Goal: Task Accomplishment & Management: Complete application form

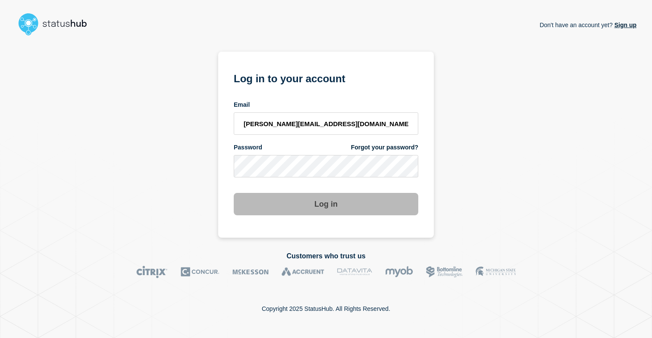
type input "[PERSON_NAME][EMAIL_ADDRESS][DOMAIN_NAME]"
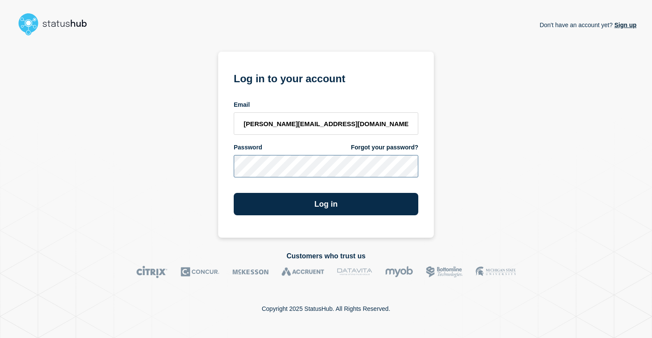
click at [234, 193] on button "Log in" at bounding box center [326, 204] width 184 height 22
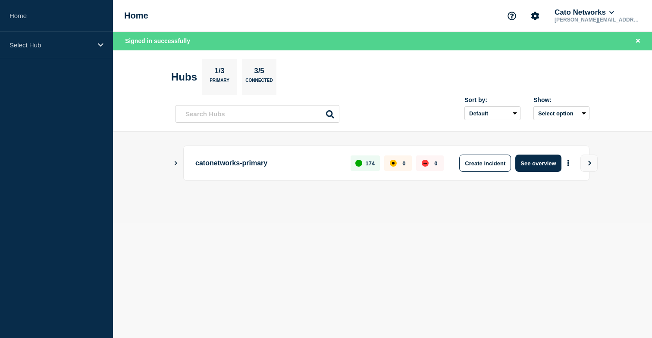
click at [443, 259] on body "Home Select Hub Home Cato Networks [PERSON_NAME][EMAIL_ADDRESS][DOMAIN_NAME] Si…" at bounding box center [326, 169] width 652 height 338
click at [102, 47] on icon at bounding box center [101, 45] width 6 height 6
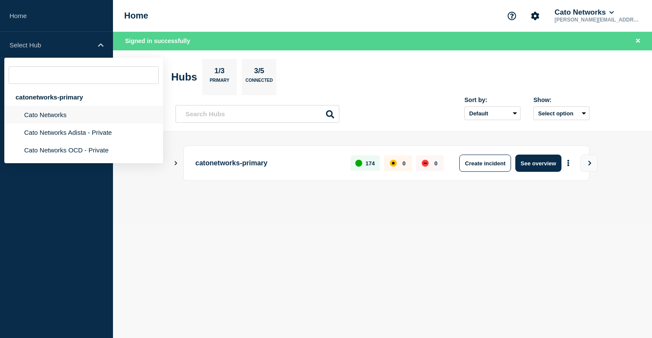
click at [71, 119] on li "Cato Networks" at bounding box center [83, 115] width 159 height 18
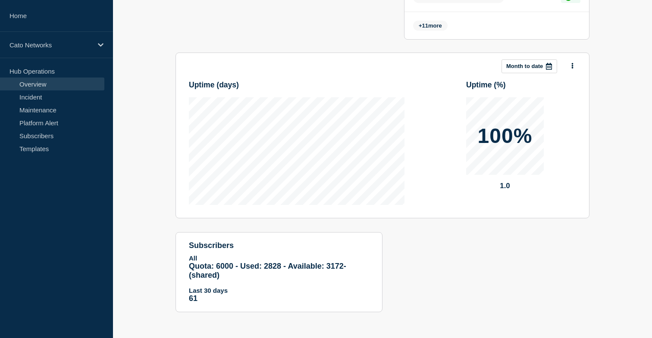
scroll to position [631, 0]
click at [533, 63] on p "Month to date" at bounding box center [524, 66] width 37 height 6
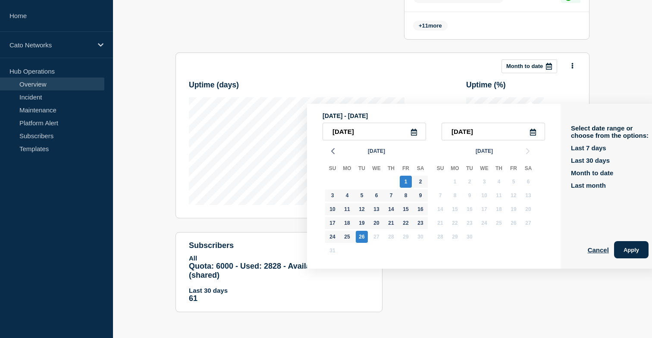
click at [413, 129] on icon at bounding box center [414, 132] width 6 height 7
click at [410, 129] on icon at bounding box center [413, 132] width 7 height 7
click at [334, 149] on polyline "button" at bounding box center [332, 151] width 3 height 5
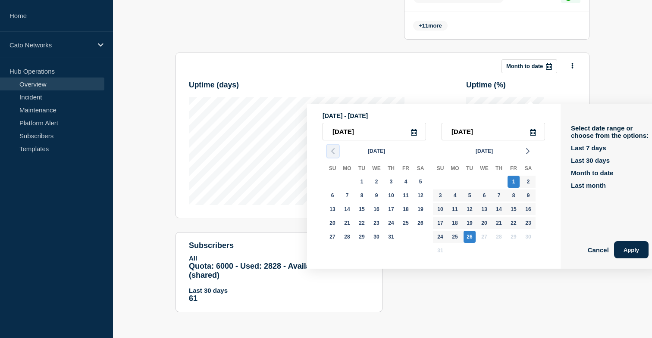
click at [334, 149] on polyline "button" at bounding box center [332, 151] width 3 height 5
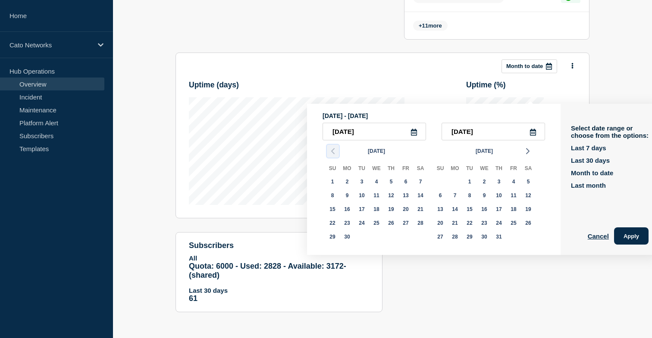
click at [334, 149] on polyline "button" at bounding box center [332, 151] width 3 height 5
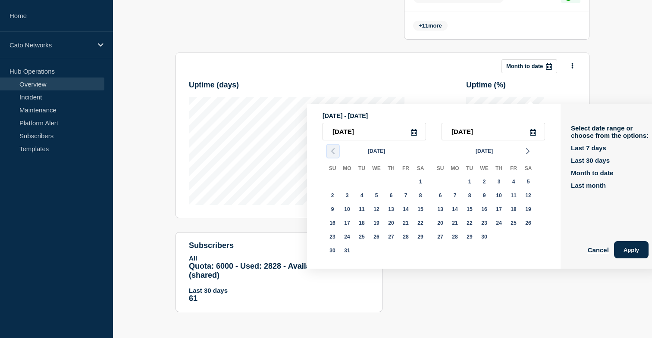
click at [334, 149] on polyline "button" at bounding box center [332, 151] width 3 height 5
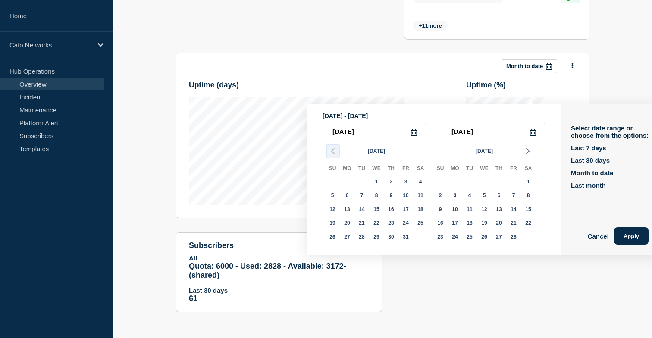
click at [334, 149] on polyline "button" at bounding box center [332, 151] width 3 height 5
click at [334, 141] on div "[DATE] Su Mo Tu We Th Fr Sa 27 28 29 30 31 1 2 3 4 5 6 7 8 9 10 11 12 13 14 15 …" at bounding box center [429, 194] width 215 height 106
click at [334, 149] on polyline "button" at bounding box center [332, 151] width 3 height 5
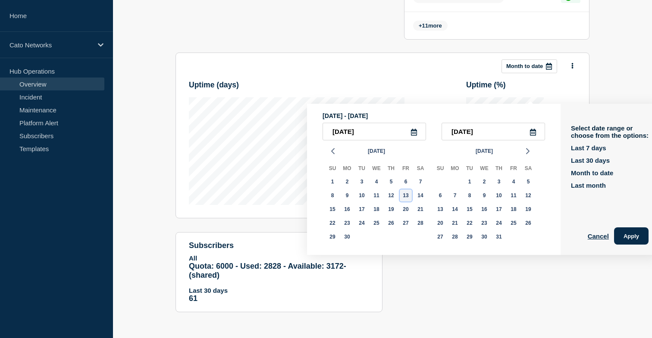
click at [405, 190] on div "13" at bounding box center [406, 196] width 12 height 12
type input "[DATE]"
click at [451, 203] on div "14" at bounding box center [455, 209] width 12 height 12
type input "[DATE]"
click at [627, 228] on button "Apply" at bounding box center [631, 236] width 34 height 17
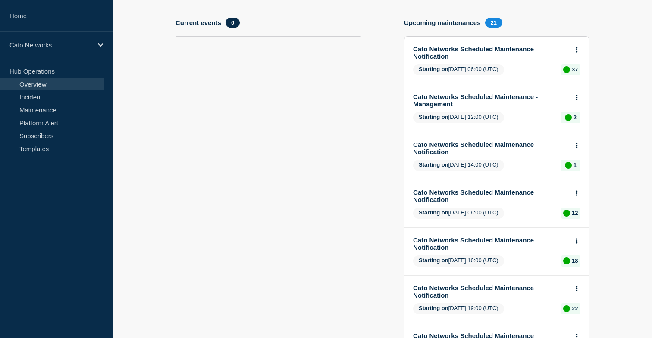
scroll to position [0, 0]
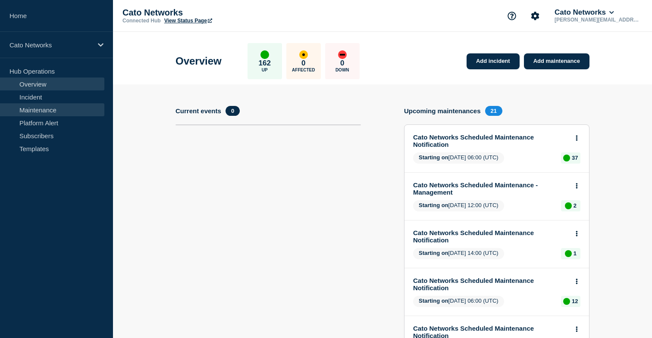
click at [58, 109] on link "Maintenance" at bounding box center [52, 109] width 104 height 13
click at [59, 110] on link "Maintenance" at bounding box center [52, 109] width 104 height 13
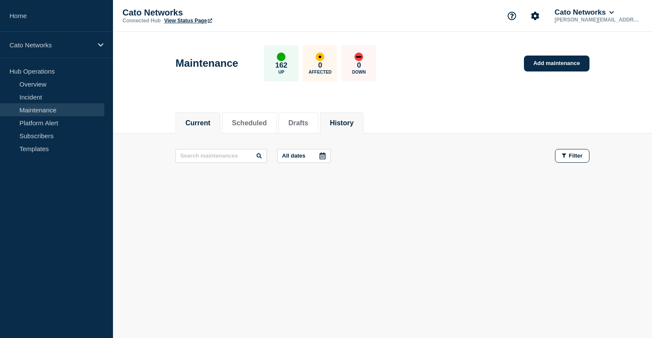
click at [345, 129] on li "History" at bounding box center [342, 122] width 44 height 21
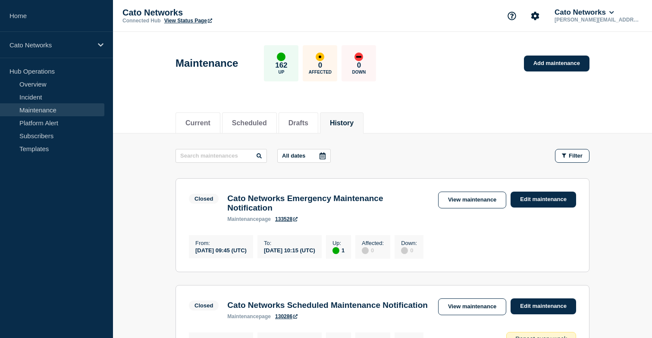
click at [315, 159] on div at bounding box center [323, 156] width 16 height 13
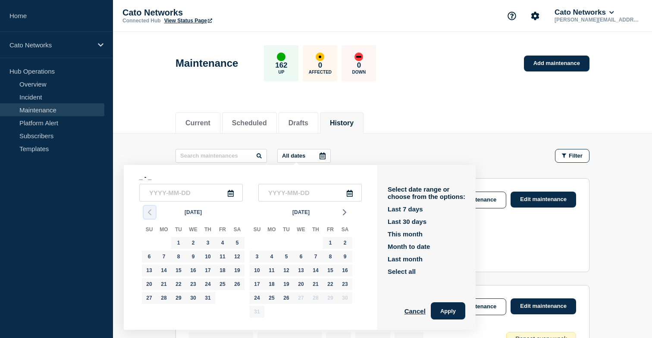
click at [148, 215] on icon "button" at bounding box center [149, 212] width 10 height 10
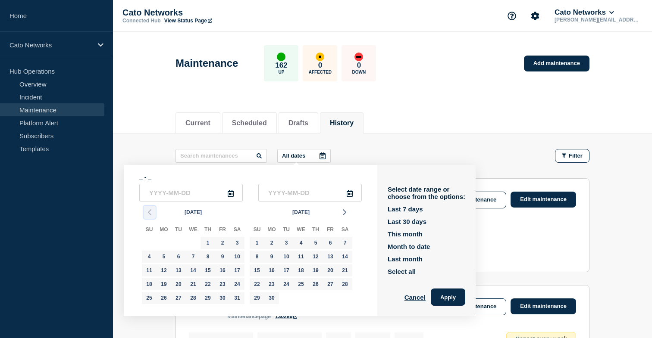
click at [148, 215] on icon "button" at bounding box center [149, 212] width 10 height 10
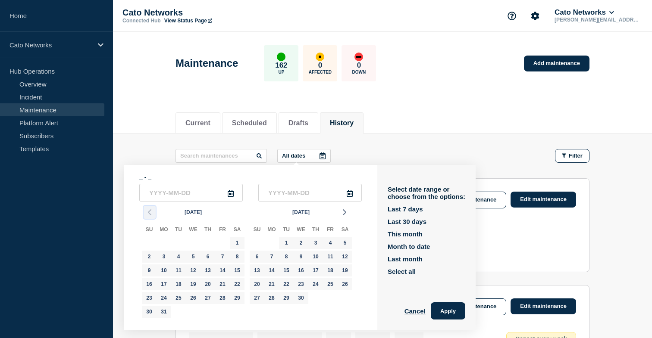
click at [148, 215] on icon "button" at bounding box center [149, 212] width 10 height 10
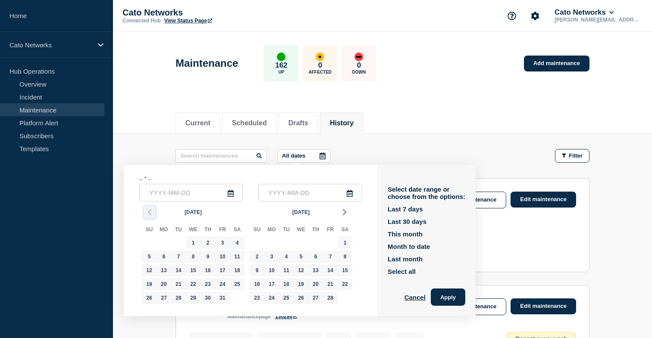
click at [148, 215] on icon "button" at bounding box center [149, 212] width 10 height 10
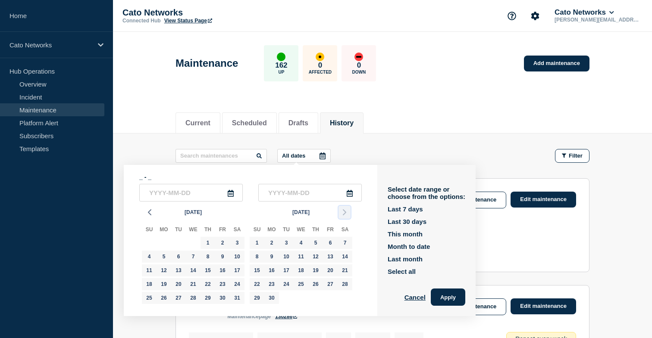
drag, startPoint x: 346, startPoint y: 215, endPoint x: 342, endPoint y: 215, distance: 4.3
click at [346, 214] on icon "button" at bounding box center [344, 212] width 10 height 10
click at [225, 261] on div "13" at bounding box center [222, 257] width 12 height 12
type input "[DATE]"
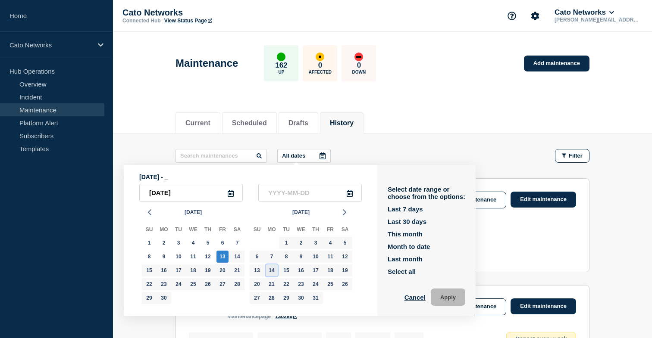
click at [269, 272] on div "14" at bounding box center [271, 271] width 12 height 12
type input "[DATE]"
click at [431, 294] on button "Apply" at bounding box center [448, 297] width 34 height 17
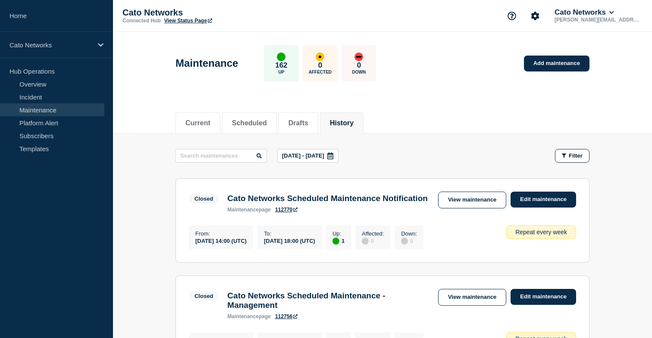
click at [338, 153] on div at bounding box center [330, 156] width 16 height 13
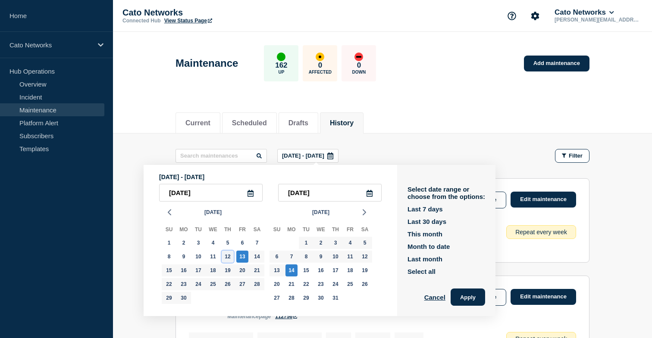
click at [225, 259] on div "12" at bounding box center [228, 257] width 12 height 12
type input "[DATE]"
click at [255, 261] on div "14" at bounding box center [257, 257] width 12 height 12
type input "[DATE]"
click at [469, 296] on button "Apply" at bounding box center [467, 297] width 34 height 17
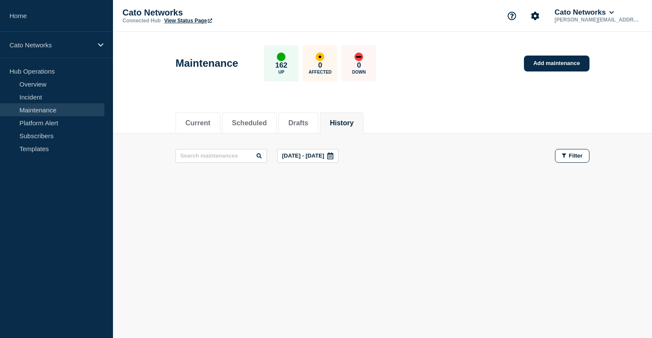
click at [315, 155] on p "[DATE] - [DATE]" at bounding box center [303, 156] width 42 height 6
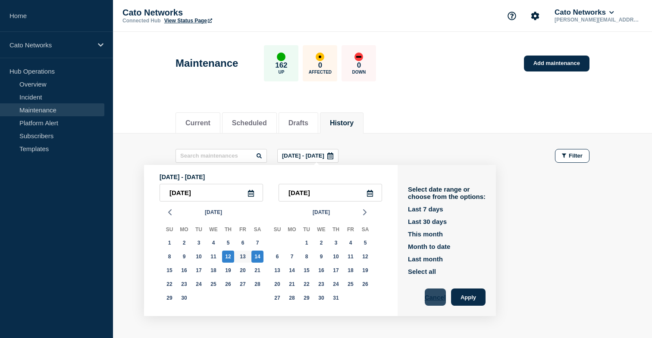
click at [425, 298] on button "Cancel" at bounding box center [435, 297] width 21 height 17
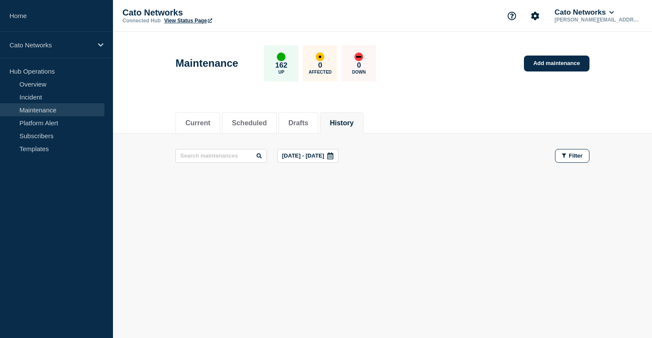
click at [406, 184] on div at bounding box center [382, 181] width 414 height 7
click at [324, 154] on p "[DATE] - [DATE]" at bounding box center [303, 156] width 42 height 6
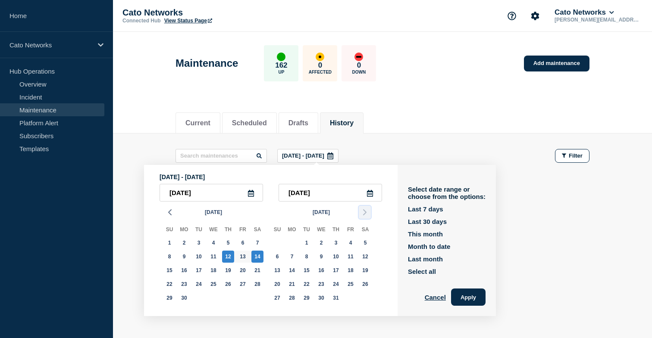
click at [364, 215] on icon "button" at bounding box center [364, 212] width 10 height 10
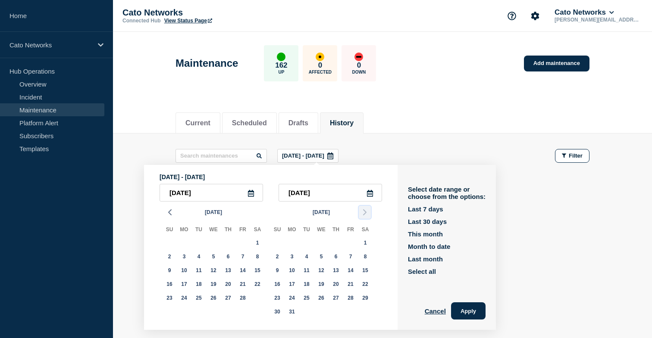
click at [364, 215] on icon "button" at bounding box center [364, 212] width 10 height 10
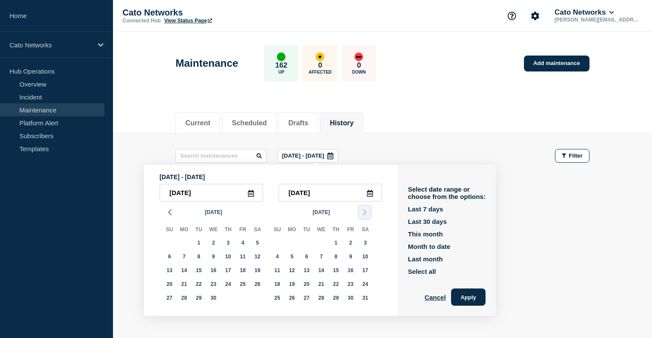
click at [364, 215] on icon "button" at bounding box center [364, 212] width 10 height 10
click at [364, 215] on div "[DATE] Su Mo Tu We Th Fr Sa 30 31 1 2 3 4 5 6 7 8 9 10 11 12 13 14 15 16 17 18 …" at bounding box center [266, 255] width 215 height 106
click at [364, 215] on icon "button" at bounding box center [364, 212] width 10 height 10
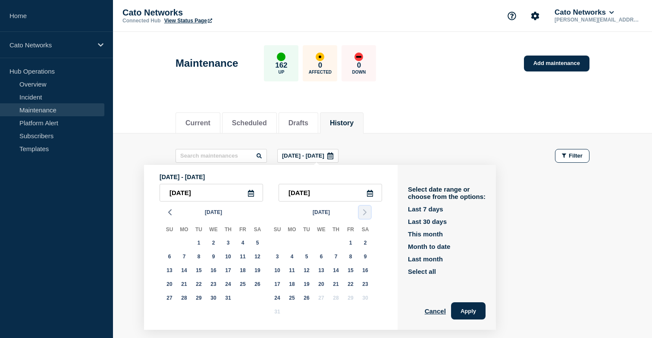
click at [364, 215] on icon "button" at bounding box center [364, 212] width 10 height 10
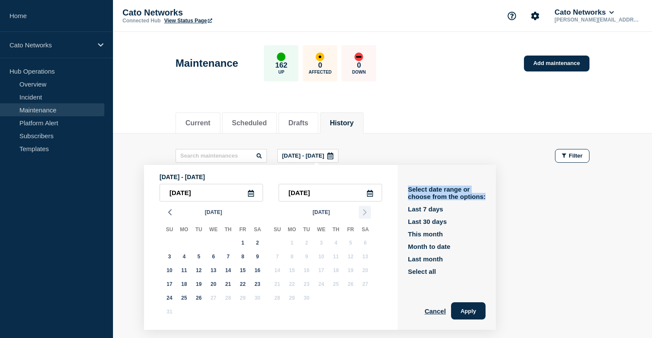
click at [364, 215] on div "[DATE] Su Mo Tu We Th Fr Sa 27 28 29 30 31 1 2 3 4 5 6 7 8 9 10 11 12 13 14 15 …" at bounding box center [266, 262] width 215 height 120
click at [459, 310] on button "Apply" at bounding box center [468, 311] width 34 height 17
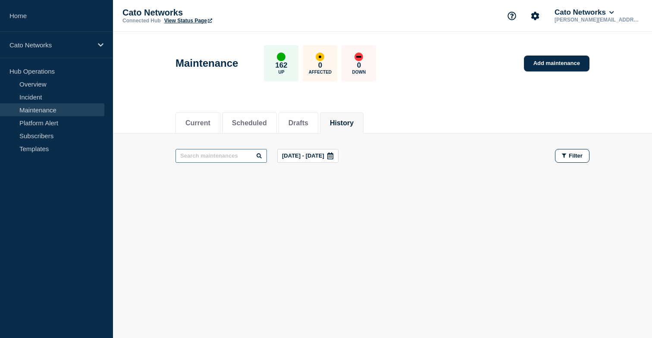
click at [240, 154] on input "text" at bounding box center [220, 156] width 91 height 14
click at [207, 125] on button "Current" at bounding box center [197, 123] width 25 height 8
click at [333, 123] on button "History" at bounding box center [342, 123] width 24 height 8
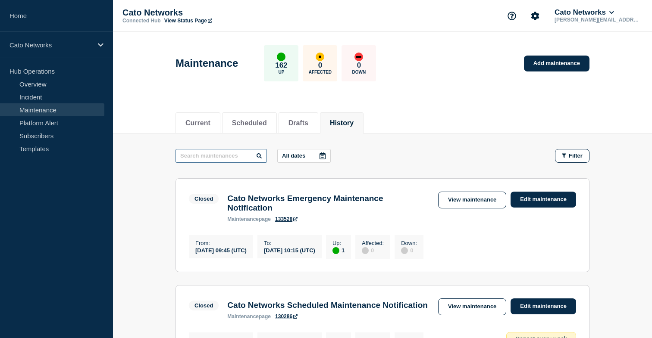
click at [209, 159] on input "text" at bounding box center [220, 156] width 91 height 14
type input "shen"
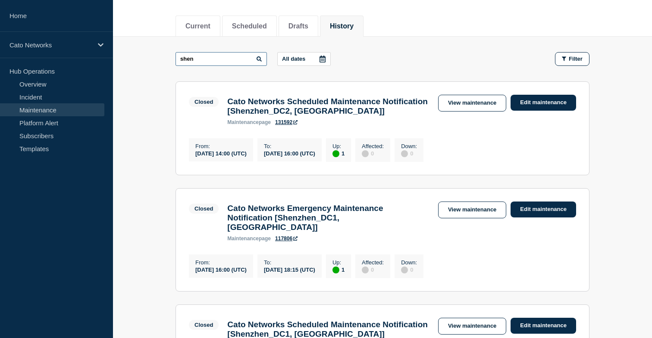
scroll to position [95, 0]
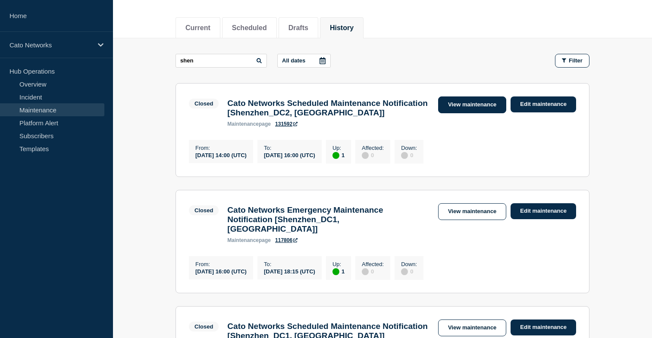
click at [496, 108] on link "View maintenance" at bounding box center [472, 105] width 68 height 17
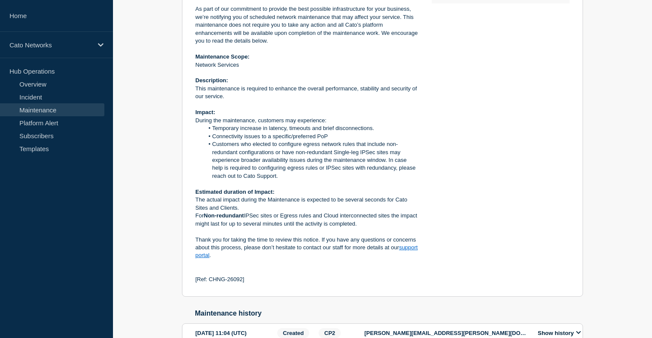
scroll to position [327, 0]
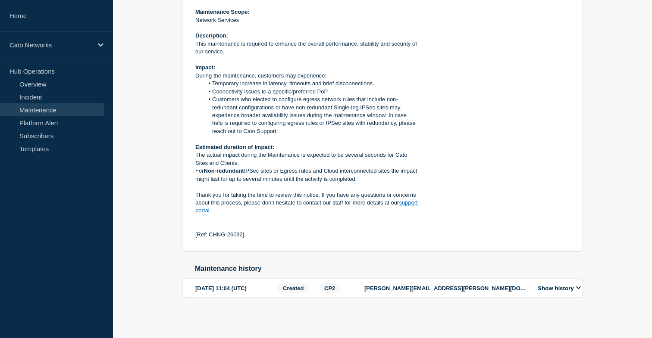
click at [215, 233] on p "[Ref: CHNG-26092]" at bounding box center [306, 235] width 222 height 8
drag, startPoint x: 209, startPoint y: 233, endPoint x: 242, endPoint y: 234, distance: 32.8
click at [242, 234] on p "[Ref: CHNG-26092]" at bounding box center [306, 235] width 222 height 8
copy p "CHNG-26092"
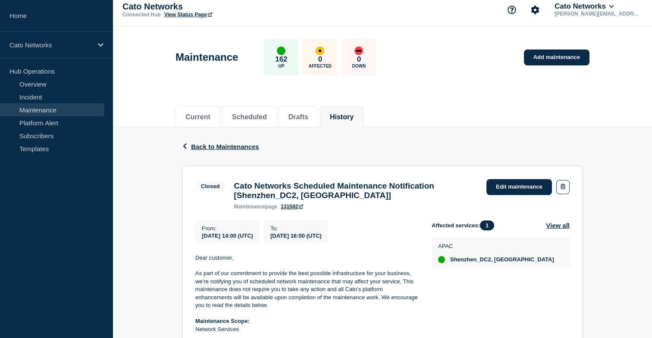
scroll to position [0, 0]
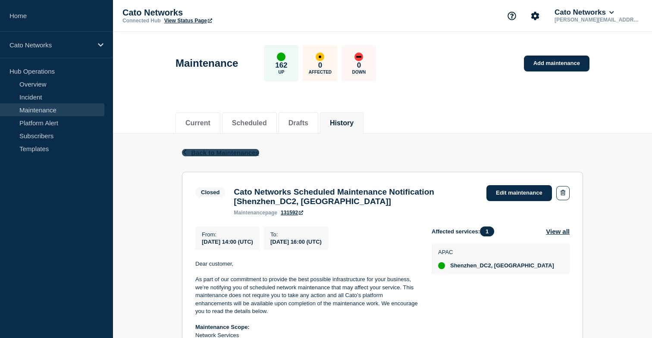
click at [186, 152] on icon "button" at bounding box center [184, 153] width 6 height 6
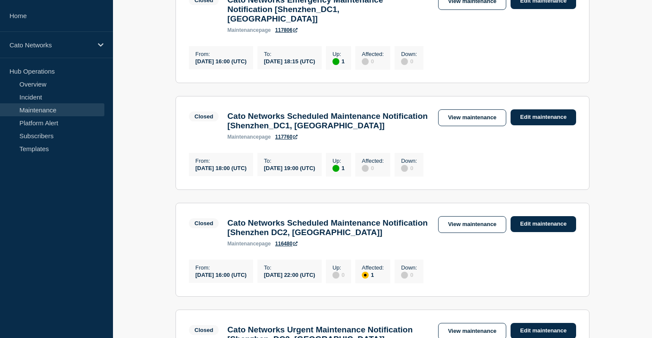
scroll to position [340, 0]
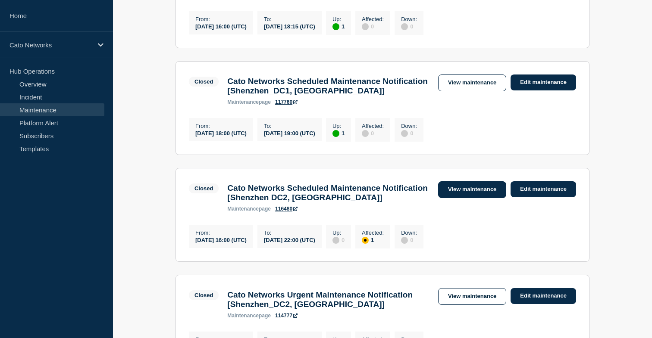
click at [469, 197] on link "View maintenance" at bounding box center [472, 189] width 68 height 17
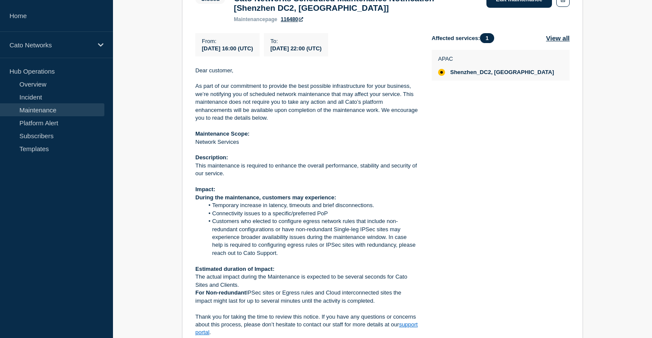
scroll to position [261, 0]
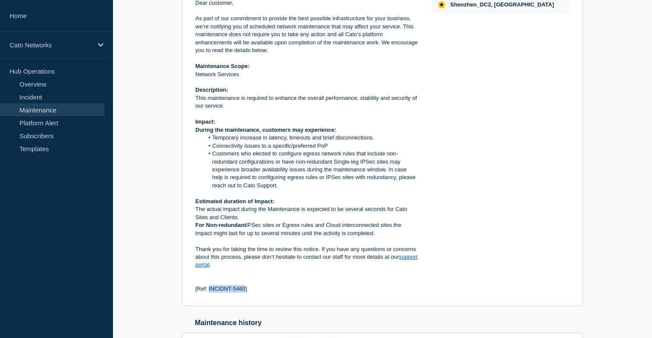
drag, startPoint x: 246, startPoint y: 297, endPoint x: 209, endPoint y: 299, distance: 36.7
click at [209, 293] on p "[Ref: INCIDNT-5460]" at bounding box center [306, 289] width 222 height 8
copy p "INCIDNT-5460"
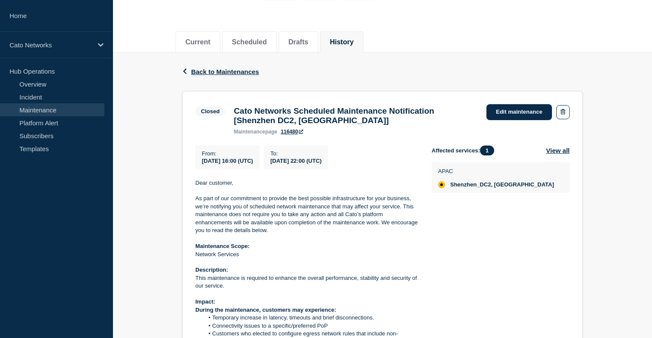
scroll to position [100, 0]
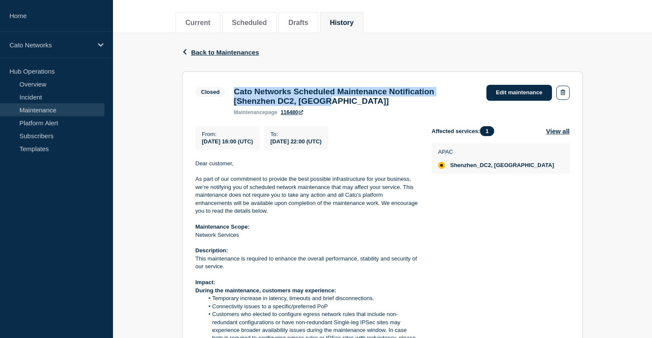
drag, startPoint x: 282, startPoint y: 107, endPoint x: 236, endPoint y: 94, distance: 48.4
click at [236, 94] on h3 "Cato Networks Scheduled Maintenance Notification [Shenzhen DC2, [GEOGRAPHIC_DAT…" at bounding box center [356, 96] width 244 height 19
copy h3 "Cato Networks Scheduled Maintenance Notification [Shenzhen DC2, [GEOGRAPHIC_DAT…"
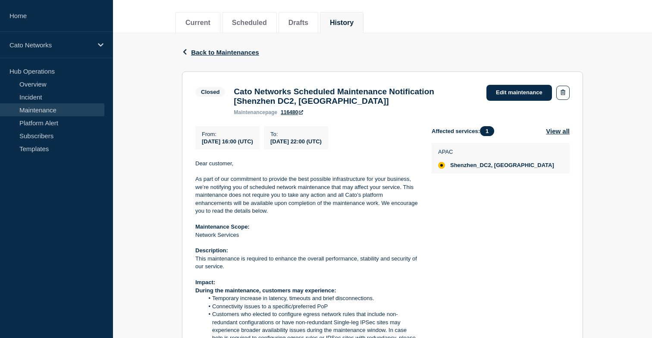
click at [328, 72] on div "Back Back to Maintenances" at bounding box center [382, 52] width 401 height 38
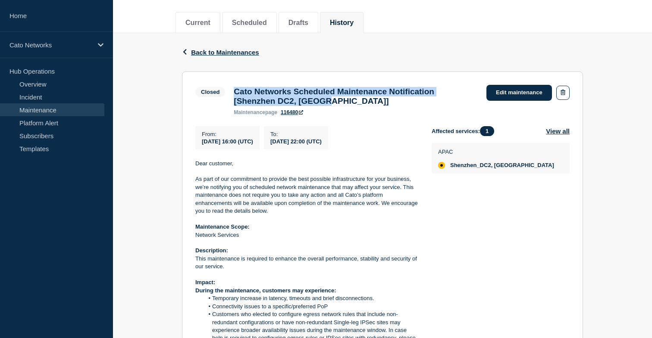
drag, startPoint x: 286, startPoint y: 107, endPoint x: 242, endPoint y: 96, distance: 45.4
click at [236, 95] on h3 "Cato Networks Scheduled Maintenance Notification [Shenzhen DC2, [GEOGRAPHIC_DAT…" at bounding box center [356, 96] width 244 height 19
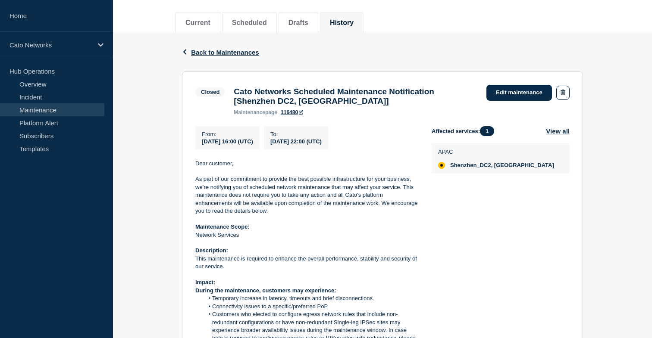
drag, startPoint x: 265, startPoint y: 101, endPoint x: 275, endPoint y: 102, distance: 10.4
click at [265, 101] on h3 "Cato Networks Scheduled Maintenance Notification [Shenzhen DC2, [GEOGRAPHIC_DAT…" at bounding box center [356, 96] width 244 height 19
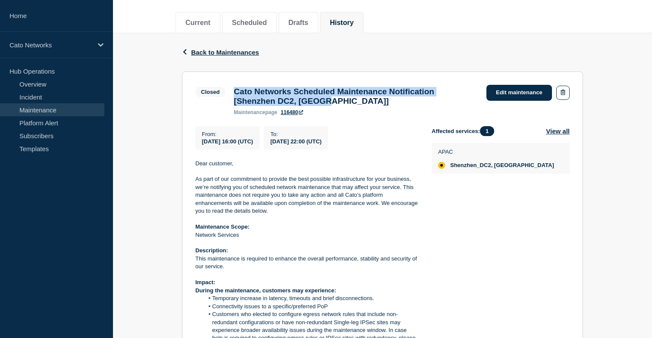
drag, startPoint x: 282, startPoint y: 108, endPoint x: 249, endPoint y: 94, distance: 36.3
click at [234, 95] on h3 "Cato Networks Scheduled Maintenance Notification [Shenzhen DC2, [GEOGRAPHIC_DAT…" at bounding box center [356, 96] width 244 height 19
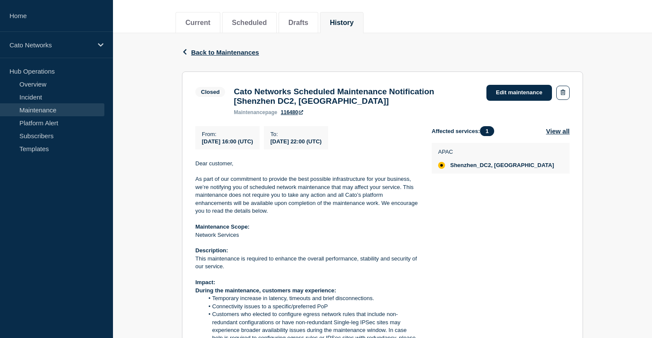
drag, startPoint x: 249, startPoint y: 94, endPoint x: 241, endPoint y: 94, distance: 7.8
click at [249, 94] on h3 "Cato Networks Scheduled Maintenance Notification [Shenzhen DC2, [GEOGRAPHIC_DAT…" at bounding box center [356, 96] width 244 height 19
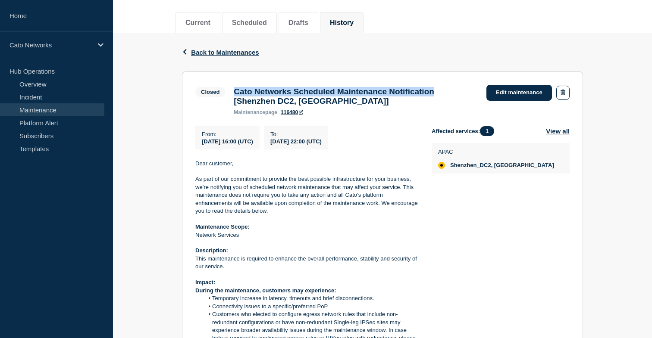
drag, startPoint x: 233, startPoint y: 94, endPoint x: 434, endPoint y: 95, distance: 200.4
click at [434, 95] on h3 "Cato Networks Scheduled Maintenance Notification [Shenzhen DC2, [GEOGRAPHIC_DAT…" at bounding box center [356, 96] width 244 height 19
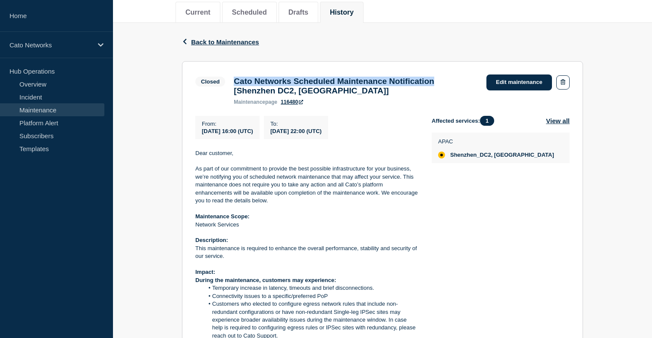
scroll to position [0, 0]
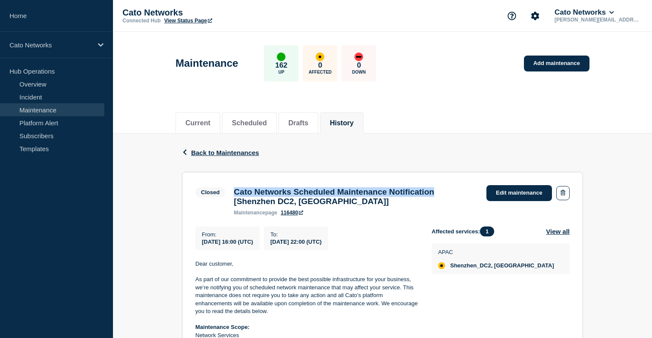
copy h3 "Cato Networks Scheduled Maintenance Notification"
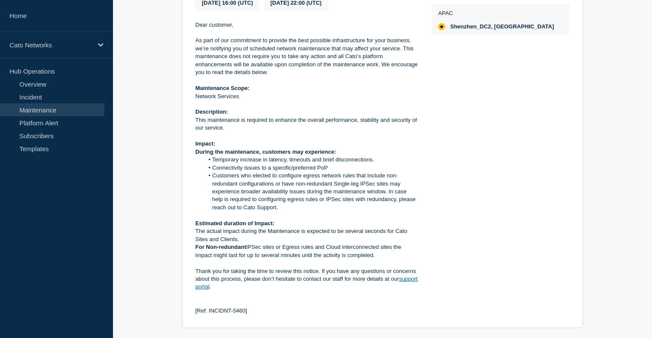
scroll to position [244, 0]
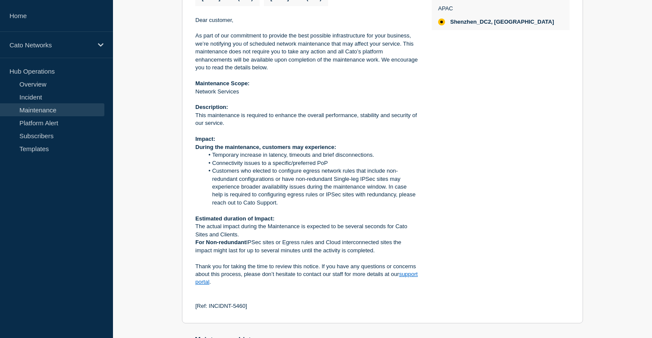
click at [271, 188] on li "Customers who elected to configure egress network rules that include non-redund…" at bounding box center [311, 187] width 214 height 40
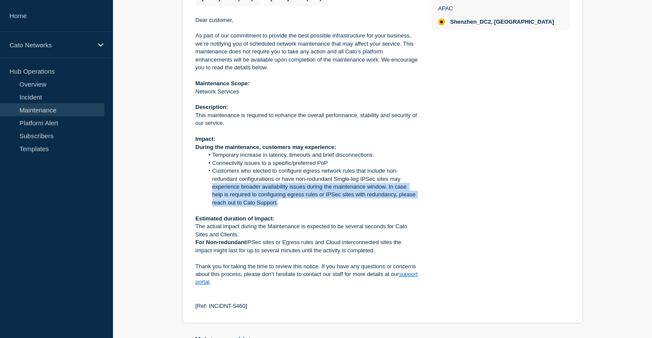
drag, startPoint x: 277, startPoint y: 213, endPoint x: 212, endPoint y: 200, distance: 65.8
click at [212, 198] on li "Customers who elected to configure egress network rules that include non-redund…" at bounding box center [311, 187] width 214 height 40
copy li "experience broader availability issues during the maintenance window. In case h…"
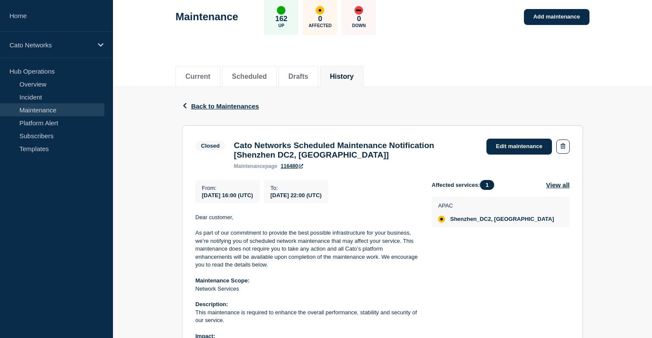
scroll to position [57, 0]
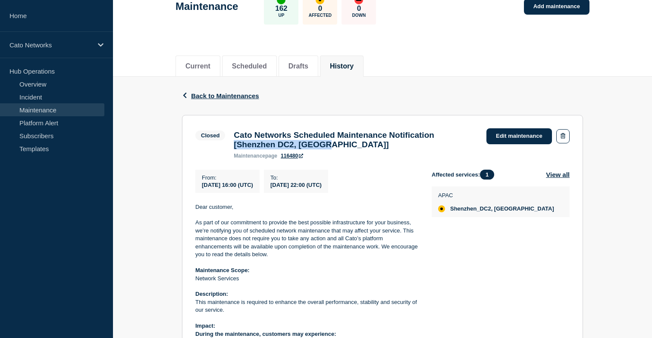
drag, startPoint x: 281, startPoint y: 148, endPoint x: 437, endPoint y: 135, distance: 156.6
click at [437, 135] on h3 "Cato Networks Scheduled Maintenance Notification [Shenzhen DC2, [GEOGRAPHIC_DAT…" at bounding box center [356, 140] width 244 height 19
copy h3 "[Shenzhen DC2, [GEOGRAPHIC_DATA]]"
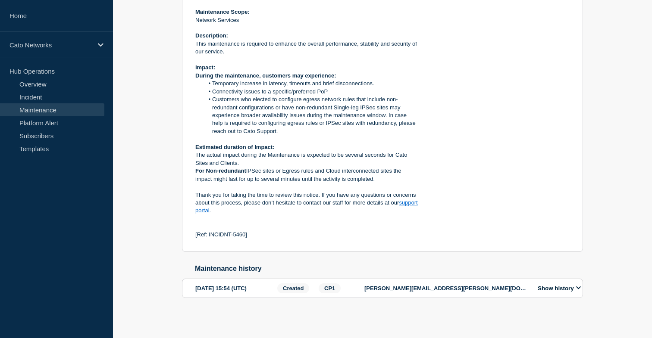
scroll to position [326, 0]
drag, startPoint x: 251, startPoint y: 231, endPoint x: 187, endPoint y: 232, distance: 63.8
click at [187, 232] on section "Closed Cato Networks Scheduled Maintenance Notification [[GEOGRAPHIC_DATA] DC2,…" at bounding box center [382, 54] width 401 height 396
copy p "[Ref: INCIDNT-5460]"
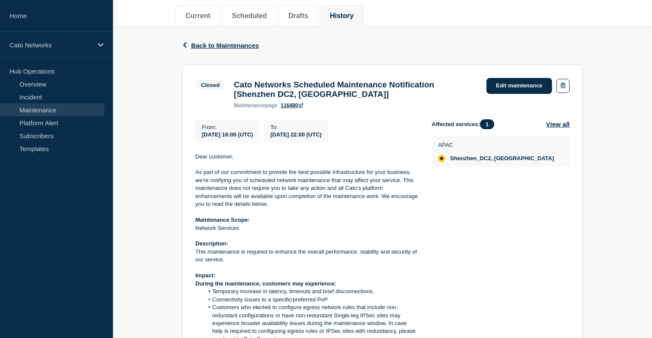
scroll to position [89, 0]
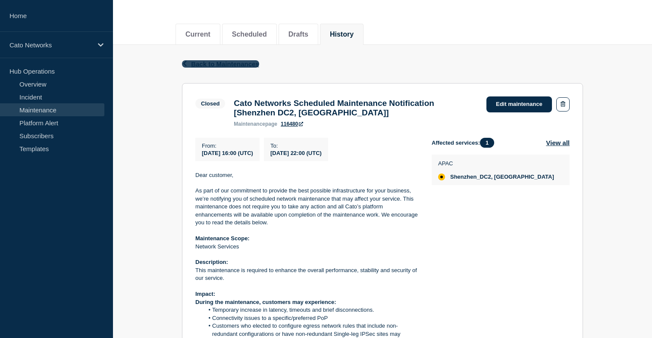
click at [183, 65] on icon "button" at bounding box center [184, 64] width 6 height 6
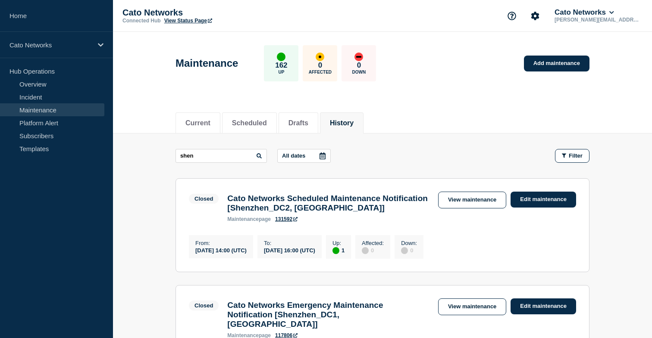
scroll to position [1, 0]
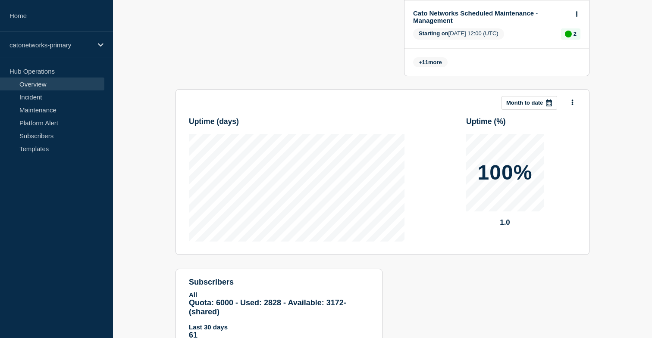
scroll to position [631, 0]
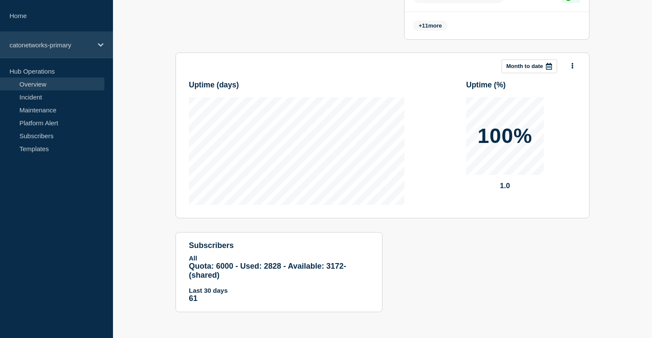
click at [97, 49] on div "catonetworks-primary" at bounding box center [56, 45] width 113 height 26
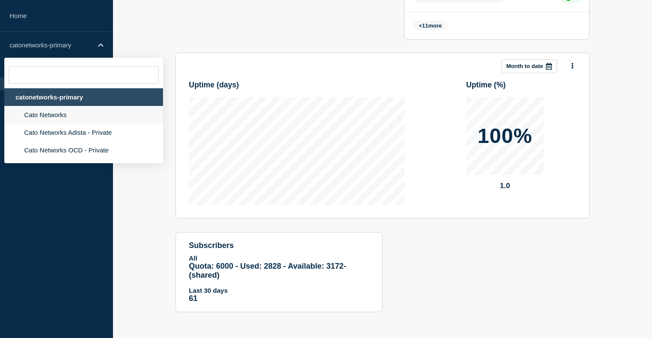
click at [60, 115] on li "Cato Networks" at bounding box center [83, 115] width 159 height 18
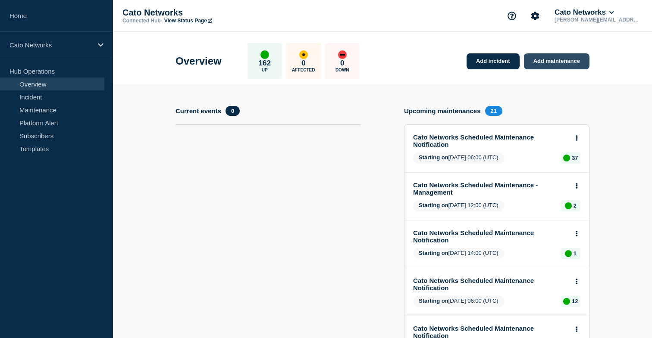
click at [538, 65] on link "Add maintenance" at bounding box center [557, 61] width 66 height 16
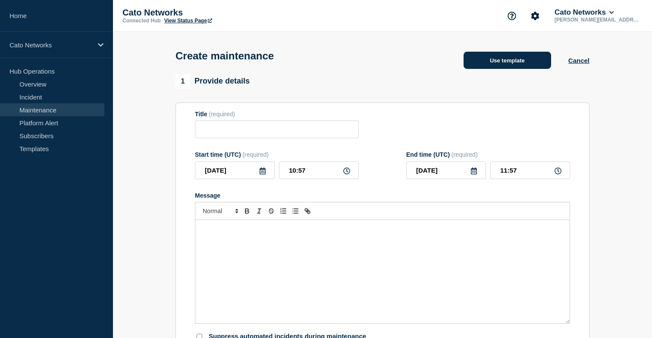
click at [491, 66] on button "Use template" at bounding box center [506, 60] width 87 height 17
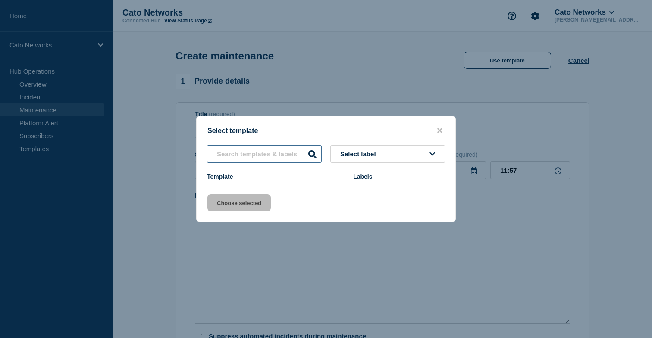
click at [274, 154] on input "text" at bounding box center [264, 154] width 115 height 18
paste input "Cato Networks Scheduled Maintenance Notification"
type input "Cato Networks Scheduled Maintenance Notification"
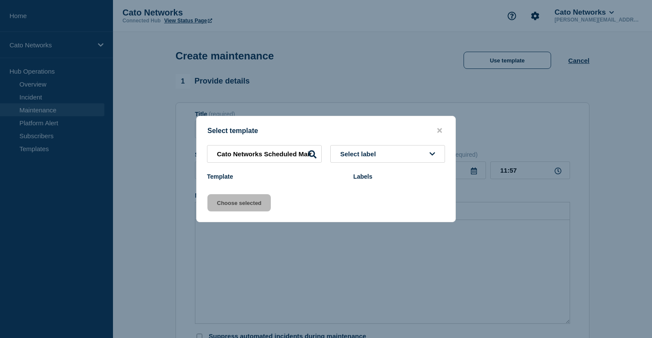
click at [390, 155] on button "Select label" at bounding box center [387, 154] width 115 height 18
click at [381, 178] on input "text" at bounding box center [387, 179] width 106 height 18
click at [437, 128] on icon "close button" at bounding box center [439, 130] width 5 height 5
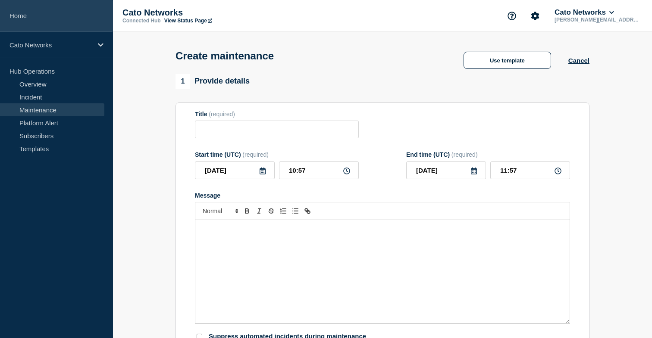
click at [26, 14] on link "Home" at bounding box center [56, 16] width 113 height 32
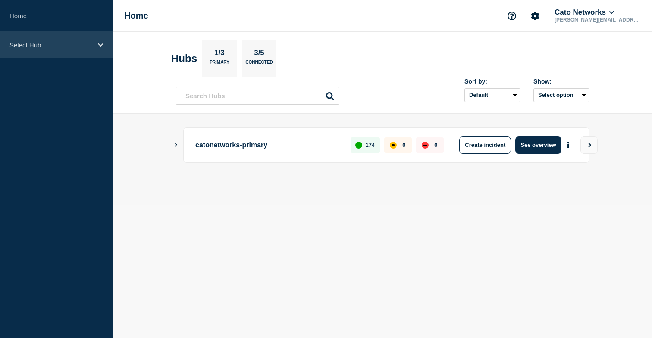
click at [38, 45] on p "Select Hub" at bounding box center [50, 44] width 83 height 7
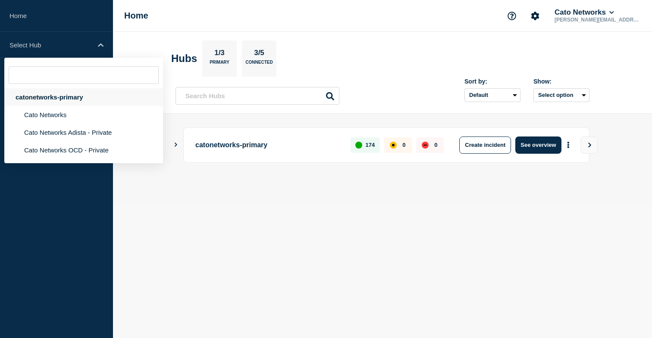
click at [69, 102] on div "catonetworks-primary" at bounding box center [83, 97] width 159 height 18
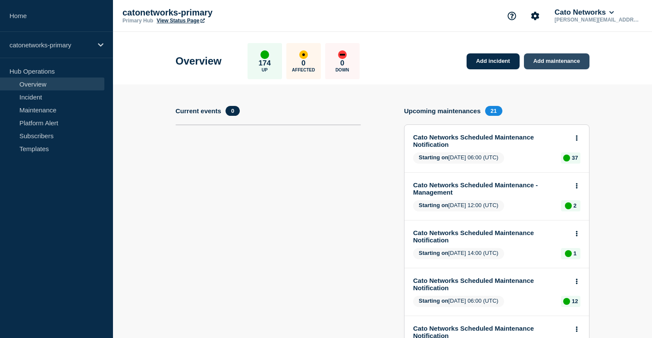
click at [547, 61] on link "Add maintenance" at bounding box center [557, 61] width 66 height 16
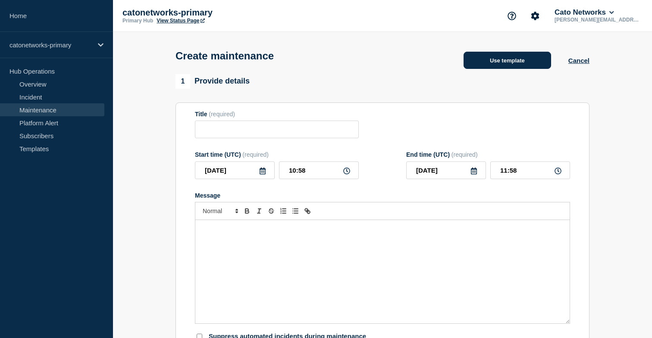
click at [487, 61] on button "Use template" at bounding box center [506, 60] width 87 height 17
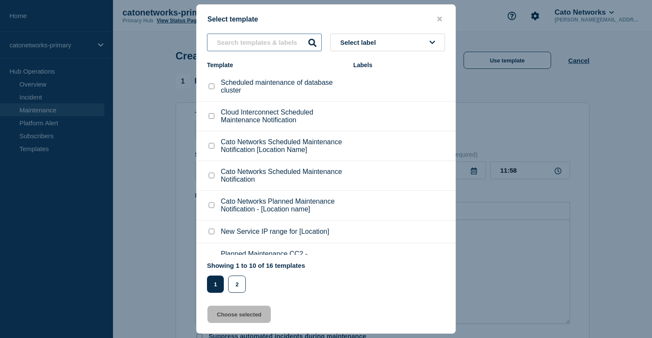
click at [263, 39] on input "text" at bounding box center [264, 43] width 115 height 18
paste input "Cato Networks Scheduled Maintenance Notification"
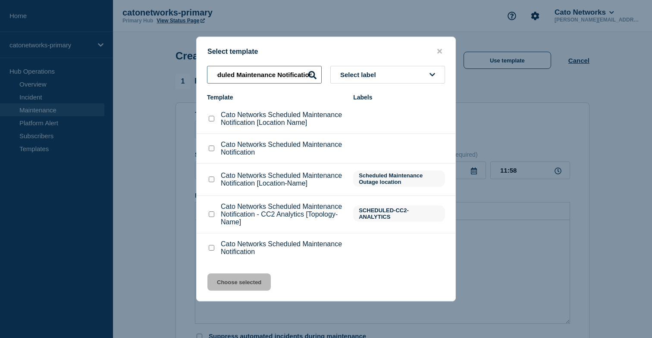
type input "Cato Networks Scheduled Maintenance Notification"
click at [214, 116] on checkbox"] "Cato Networks Scheduled Maintenance Notification [Location Name] checkbox" at bounding box center [212, 119] width 6 height 6
checkbox checkbox"] "true"
click at [254, 291] on button "Choose selected" at bounding box center [238, 282] width 63 height 17
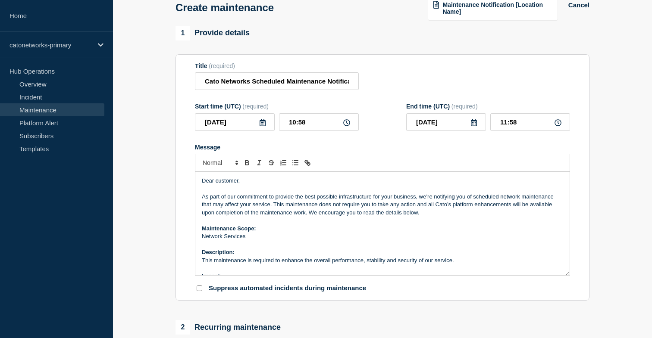
click at [596, 217] on section "1 Provide details Title (required) Cato Networks Scheduled Maintenance Notifica…" at bounding box center [382, 325] width 539 height 598
click at [328, 87] on input "Cato Networks Scheduled Maintenance Notification [Location Name]" at bounding box center [277, 81] width 164 height 18
drag, startPoint x: 331, startPoint y: 87, endPoint x: 319, endPoint y: 86, distance: 11.2
click at [398, 89] on div "Title (required) Cato Networks Scheduled Maintenance Notification [Location Nam…" at bounding box center [382, 76] width 375 height 28
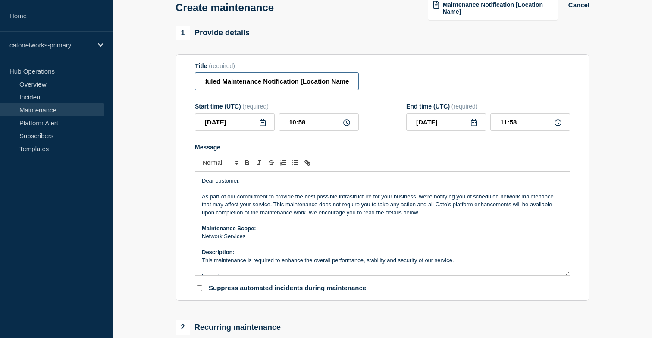
drag, startPoint x: 313, startPoint y: 86, endPoint x: 307, endPoint y: 87, distance: 6.5
click at [312, 87] on input "Cato Networks Scheduled Maintenance Notification [Location Name]" at bounding box center [277, 81] width 164 height 18
drag, startPoint x: 299, startPoint y: 88, endPoint x: 363, endPoint y: 88, distance: 63.8
click at [359, 88] on div "Title (required) Cato Networks Scheduled Maintenance Notification [Location Nam…" at bounding box center [382, 76] width 375 height 28
paste input "Shenzhen DC2, China"
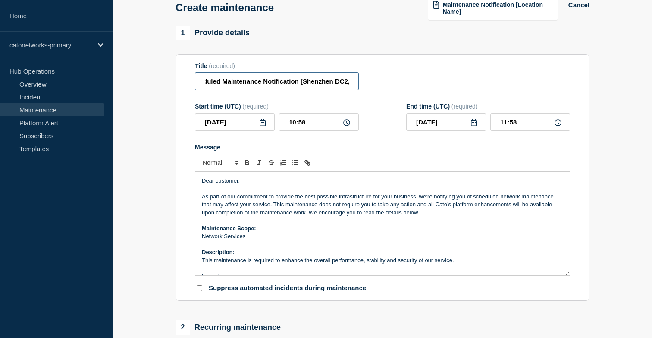
scroll to position [0, 84]
type input "Cato Networks Scheduled Maintenance Notification [Shenzhen DC2, [GEOGRAPHIC_DAT…"
click at [409, 86] on div "Title (required) Cato Networks Scheduled Maintenance Notification [Shenzhen DC2…" at bounding box center [382, 76] width 375 height 28
click at [309, 131] on input "10:58" at bounding box center [319, 122] width 80 height 18
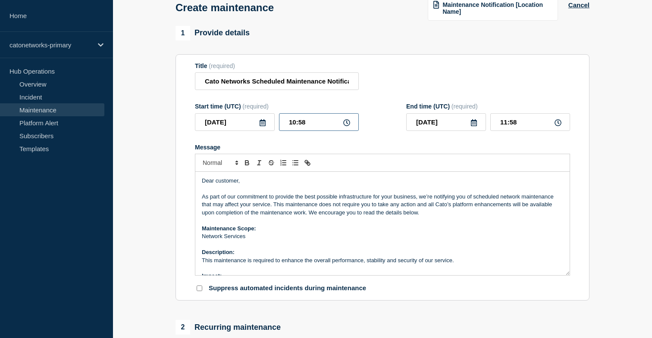
click at [293, 131] on input "10:58" at bounding box center [319, 122] width 80 height 18
click at [244, 131] on input "[DATE]" at bounding box center [235, 122] width 80 height 18
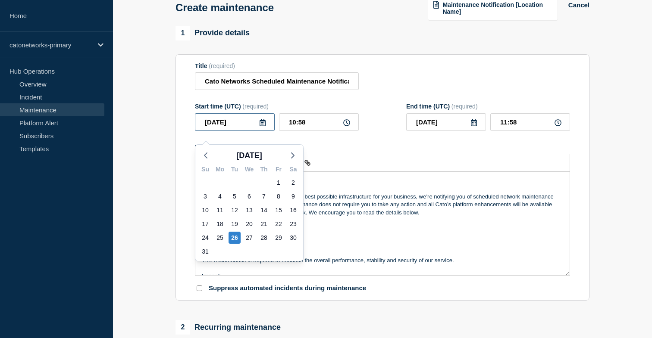
type input "2025-08-29"
drag, startPoint x: 315, startPoint y: 132, endPoint x: 278, endPoint y: 133, distance: 37.9
click at [278, 131] on div "2025-08-29 Aug 2025 Su Mo Tu We Th Fr Sa 27 28 29 30 31 1 2 3 4 5 6 7 8 9 10 11…" at bounding box center [277, 122] width 164 height 18
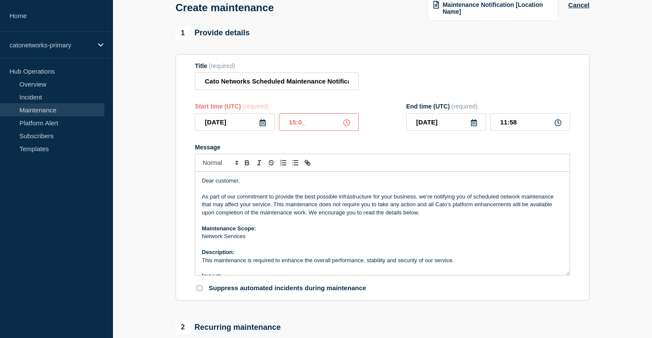
type input "15:00"
type input "16:00"
click at [571, 83] on section "Title (required) Cato Networks Scheduled Maintenance Notification [Shenzhen DC2…" at bounding box center [382, 177] width 414 height 247
drag, startPoint x: 508, startPoint y: 130, endPoint x: 498, endPoint y: 131, distance: 10.4
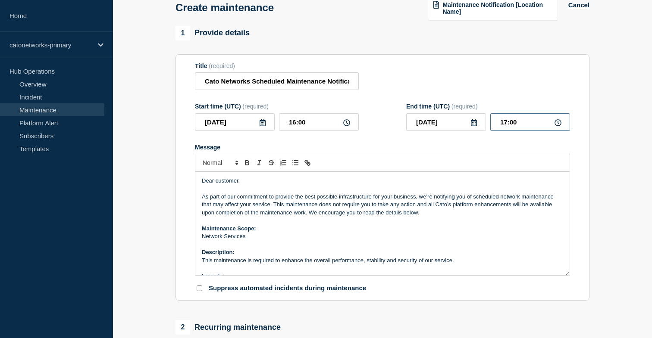
click at [498, 131] on input "17:00" at bounding box center [530, 122] width 80 height 18
type input "22:00"
click at [615, 136] on section "1 Provide details Title (required) Cato Networks Scheduled Maintenance Notifica…" at bounding box center [382, 325] width 539 height 598
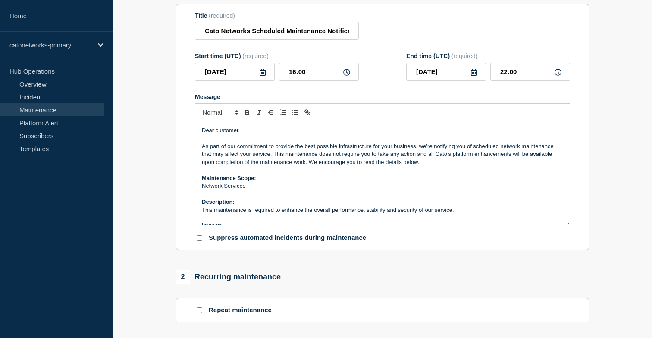
scroll to position [150, 0]
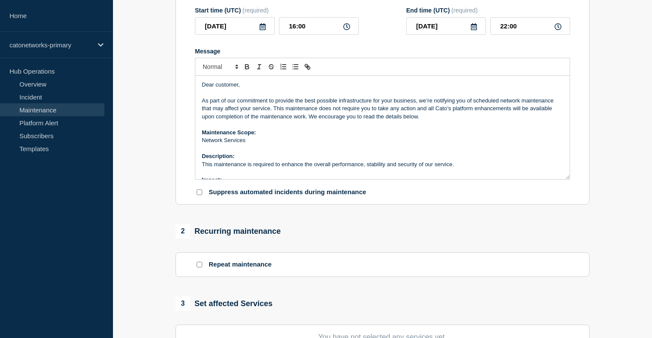
click at [495, 176] on p "Message" at bounding box center [382, 173] width 361 height 8
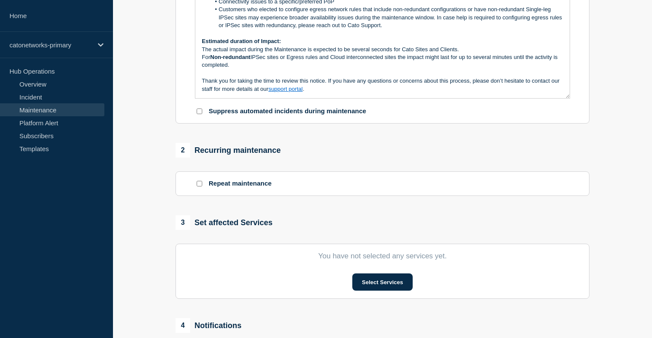
scroll to position [225, 0]
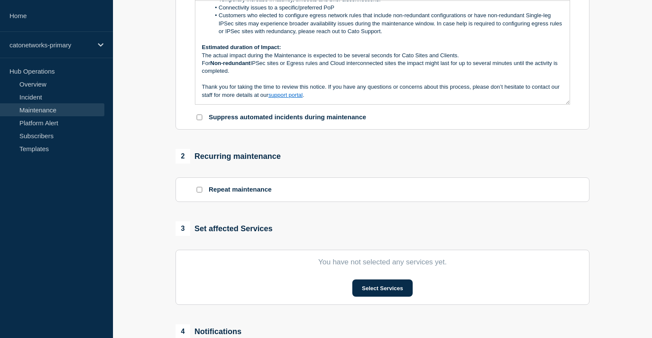
click at [354, 99] on p "Thank you for taking the time to review this notice. If you have any questions …" at bounding box center [382, 91] width 361 height 16
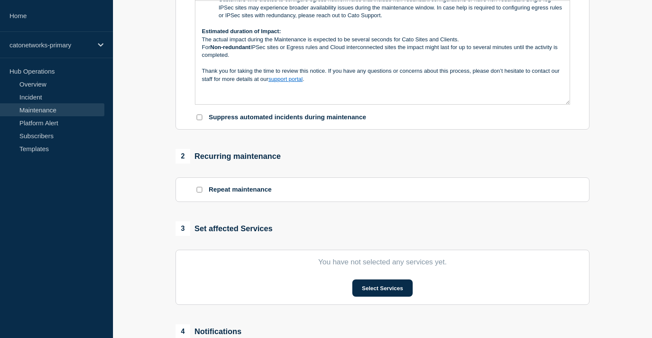
click at [257, 104] on div "Dear customer, As part of our commitment to provide the best possible infrastru…" at bounding box center [382, 52] width 374 height 103
click at [291, 99] on p "[Ref: INCIDNT-5460]" at bounding box center [382, 95] width 361 height 8
click at [314, 83] on p "Thank you for taking the time to review this notice. If you have any questions …" at bounding box center [382, 75] width 361 height 16
drag, startPoint x: 251, startPoint y: 112, endPoint x: 284, endPoint y: 109, distance: 32.9
click at [252, 107] on p "[Ref: INCIDNT-5460]" at bounding box center [382, 103] width 361 height 8
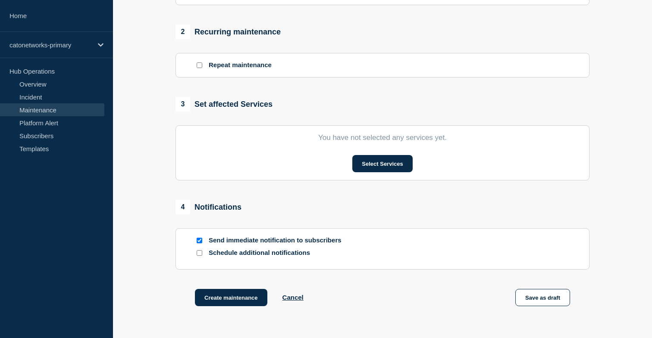
scroll to position [352, 0]
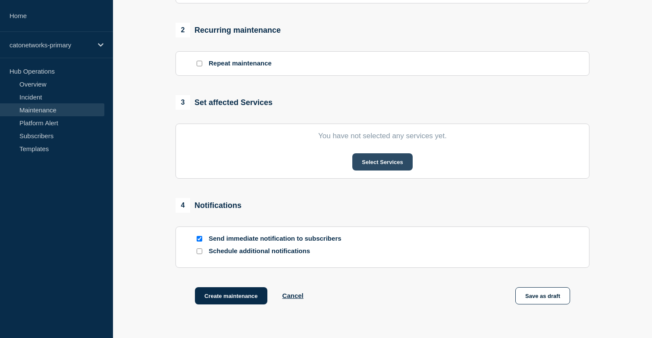
click at [374, 171] on button "Select Services" at bounding box center [382, 161] width 60 height 17
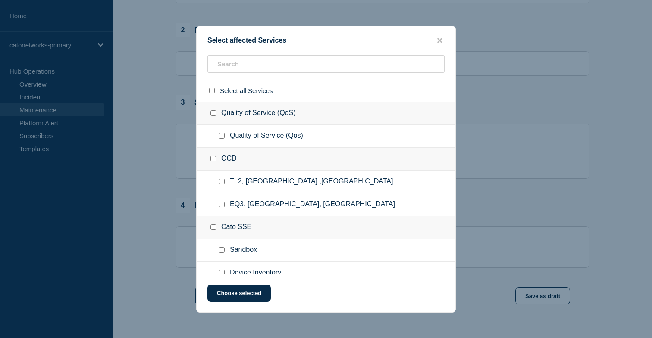
click at [327, 153] on div "OCD" at bounding box center [326, 159] width 259 height 23
click at [275, 70] on input "text" at bounding box center [325, 64] width 237 height 18
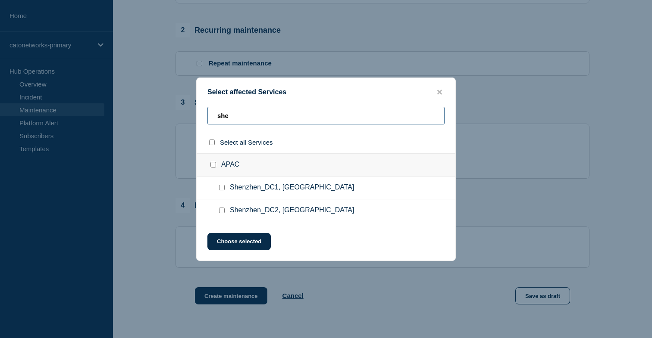
type input "she"
click at [220, 212] on input "Shenzhen_DC2, China checkbox" at bounding box center [222, 211] width 6 height 6
checkbox input "true"
click at [235, 240] on button "Choose selected" at bounding box center [238, 241] width 63 height 17
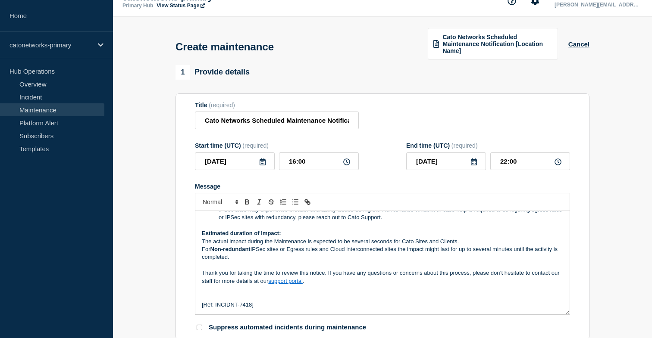
scroll to position [0, 0]
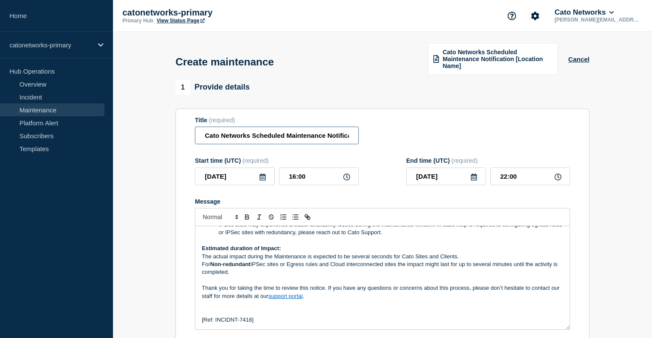
drag, startPoint x: 316, startPoint y: 144, endPoint x: 331, endPoint y: 140, distance: 15.5
click at [316, 144] on input "Cato Networks Scheduled Maintenance Notification [Shenzhen DC2, [GEOGRAPHIC_DAT…" at bounding box center [277, 136] width 164 height 18
drag, startPoint x: 329, startPoint y: 142, endPoint x: 418, endPoint y: 131, distance: 89.9
click at [383, 141] on div "Title (required) Cato Networks Scheduled Maintenance Notification [Shenzhen DC2…" at bounding box center [382, 131] width 375 height 28
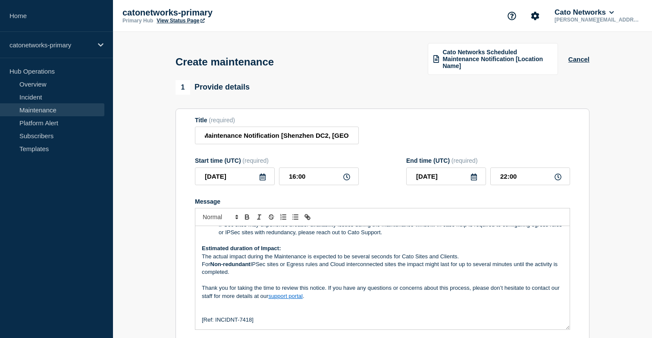
scroll to position [0, 0]
click at [424, 127] on div "Title (required) Cato Networks Scheduled Maintenance Notification [Shenzhen DC2…" at bounding box center [382, 131] width 375 height 28
click at [344, 277] on p "For Non-redundant IPSec sites or Egress rules and Cloud interconnected sites th…" at bounding box center [382, 269] width 361 height 16
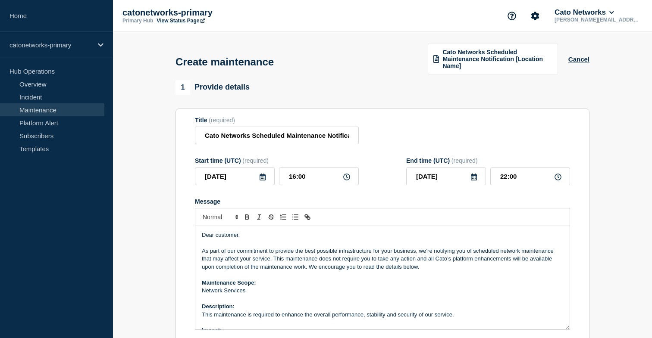
click at [329, 141] on input "Cato Networks Scheduled Maintenance Notification [Shenzhen DC2, [GEOGRAPHIC_DAT…" at bounding box center [277, 136] width 164 height 18
drag, startPoint x: 331, startPoint y: 141, endPoint x: 515, endPoint y: 141, distance: 184.0
click at [398, 141] on div "Title (required) Cato Networks Scheduled Maintenance Notification [Shenzhen DC2…" at bounding box center [382, 131] width 375 height 28
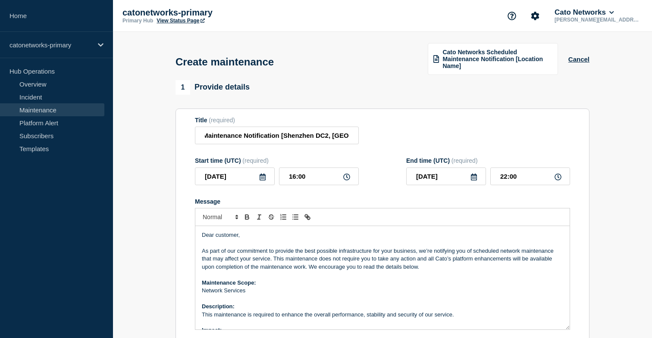
scroll to position [0, 0]
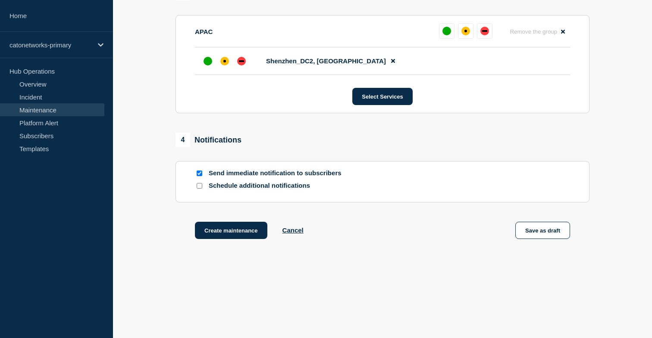
scroll to position [479, 0]
click at [231, 230] on button "Create maintenance" at bounding box center [231, 230] width 72 height 17
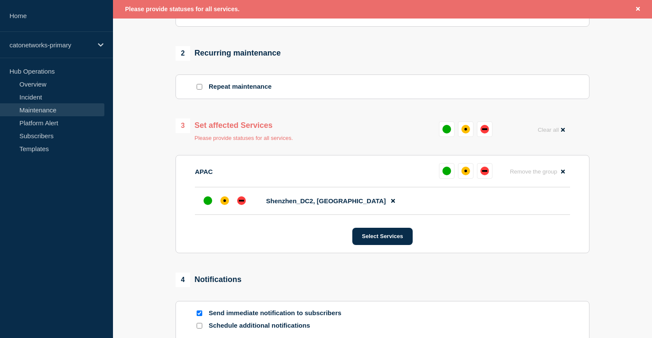
scroll to position [347, 0]
drag, startPoint x: 464, startPoint y: 141, endPoint x: 471, endPoint y: 143, distance: 7.9
click at [464, 131] on div "affected" at bounding box center [465, 129] width 3 height 3
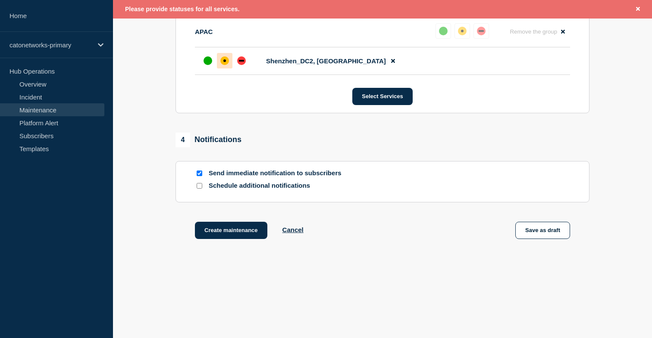
scroll to position [498, 0]
click at [245, 234] on button "Create maintenance" at bounding box center [231, 230] width 72 height 17
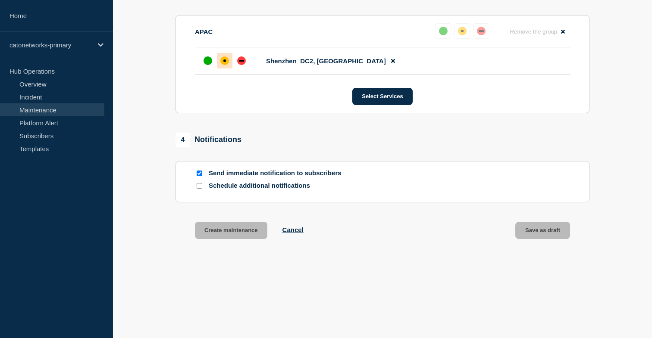
scroll to position [479, 0]
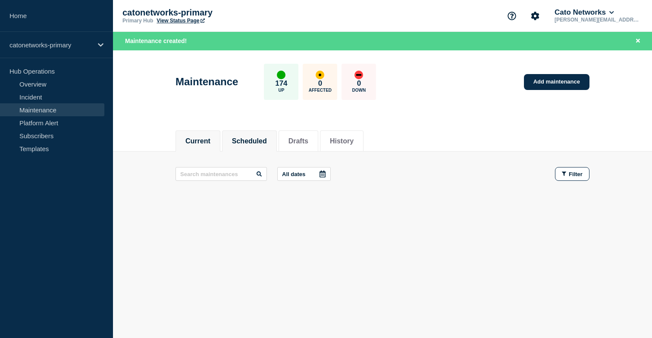
click at [259, 144] on button "Scheduled" at bounding box center [249, 141] width 35 height 8
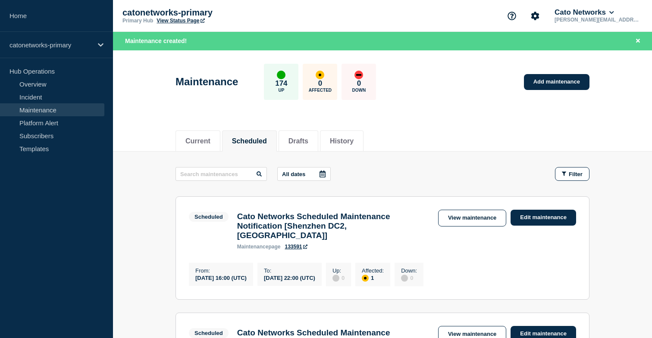
click at [306, 245] on icon at bounding box center [305, 247] width 4 height 4
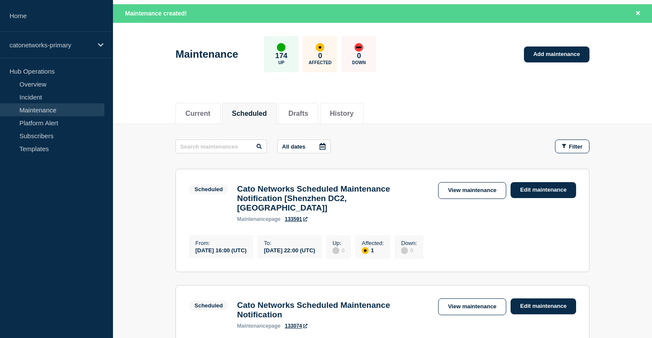
scroll to position [25, 0]
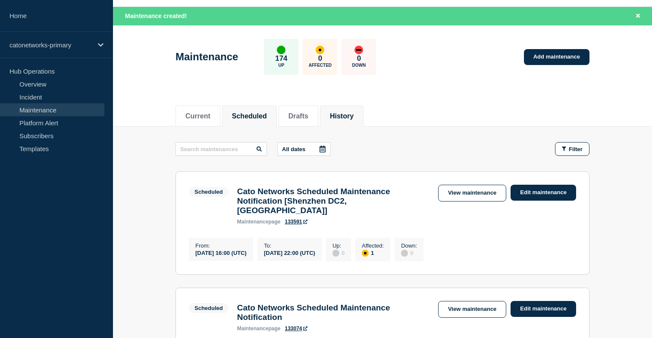
click at [338, 116] on button "History" at bounding box center [342, 116] width 24 height 8
